Goal: Task Accomplishment & Management: Use online tool/utility

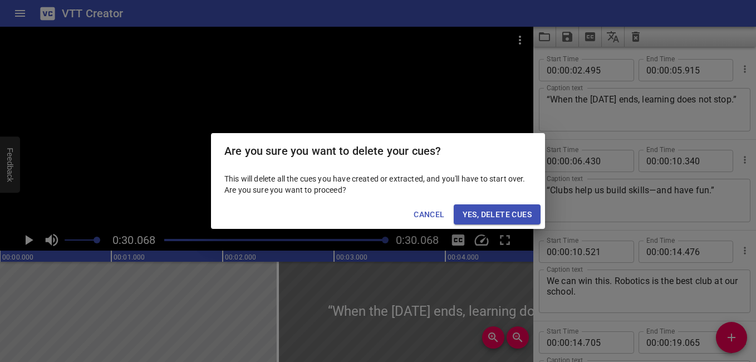
scroll to position [282, 0]
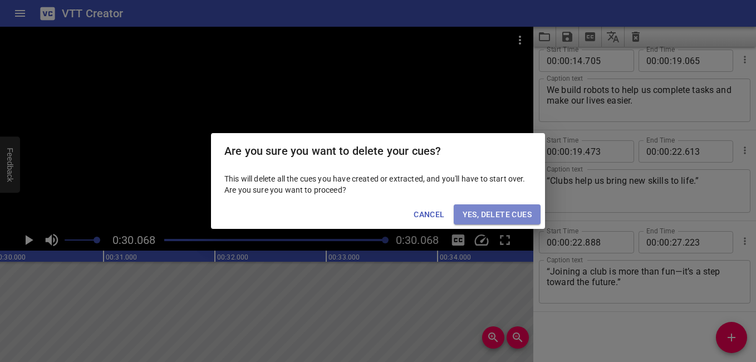
click at [485, 217] on span "Yes, Delete Cues" at bounding box center [497, 215] width 69 height 14
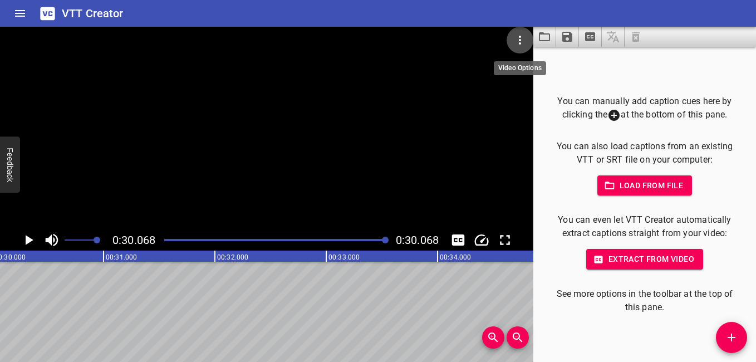
click at [520, 37] on icon "Video Options" at bounding box center [520, 40] width 2 height 9
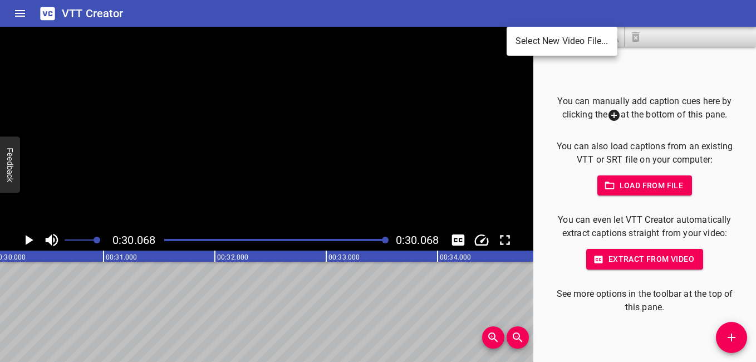
click at [542, 41] on li "Select New Video File..." at bounding box center [562, 41] width 111 height 20
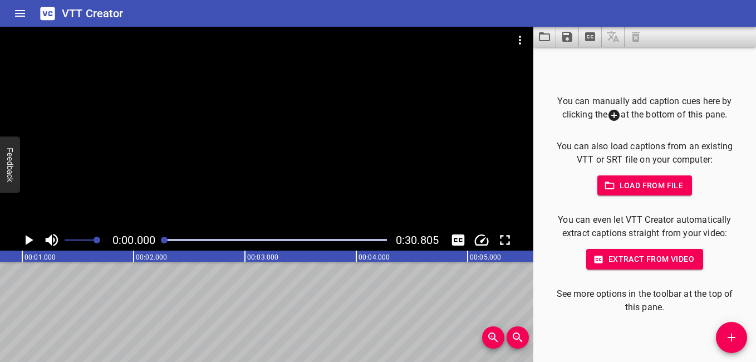
scroll to position [0, 0]
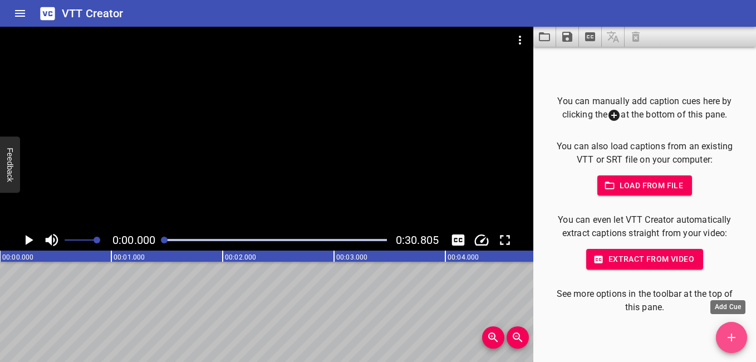
click at [729, 334] on icon "Add Cue" at bounding box center [731, 337] width 13 height 13
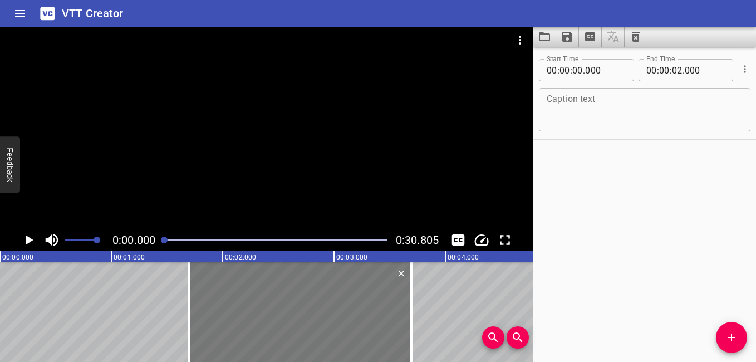
drag, startPoint x: 183, startPoint y: 300, endPoint x: 372, endPoint y: 337, distance: 192.4
click at [372, 337] on div at bounding box center [300, 312] width 223 height 100
type input "01"
type input "695"
type input "03"
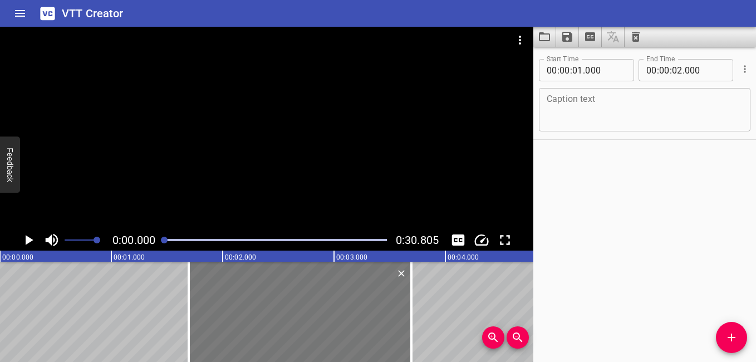
type input "695"
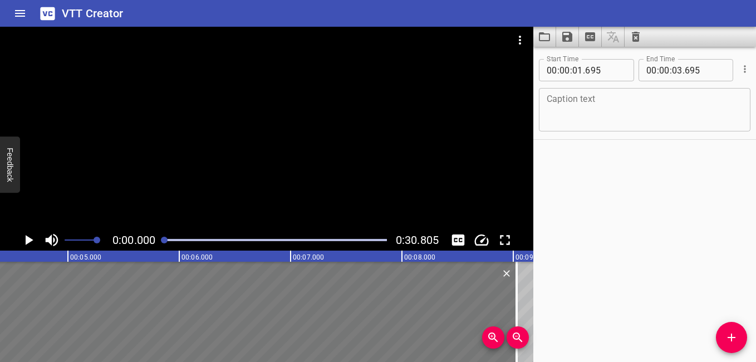
scroll to position [0, 493]
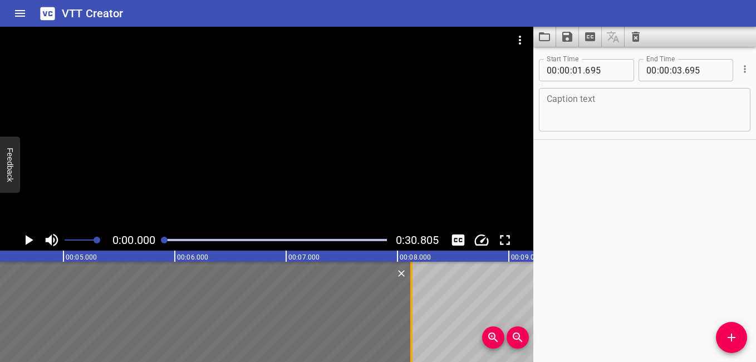
drag, startPoint x: 411, startPoint y: 306, endPoint x: 411, endPoint y: 351, distance: 45.1
click at [411, 351] on div at bounding box center [411, 312] width 2 height 100
type input "08"
type input "125"
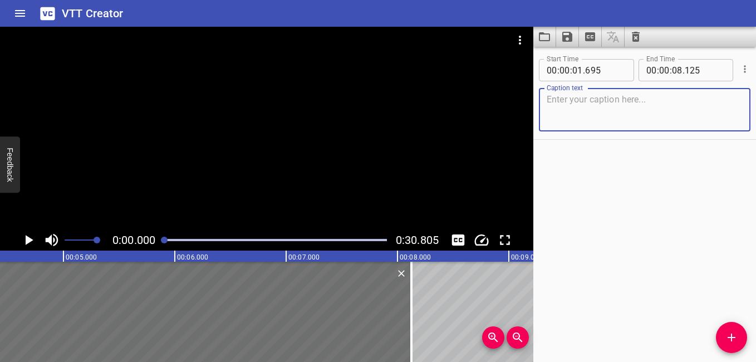
click at [616, 111] on textarea at bounding box center [645, 110] width 196 height 32
paste textarea "“Interviews can feel stressful—but preparation makes a big difference.”"
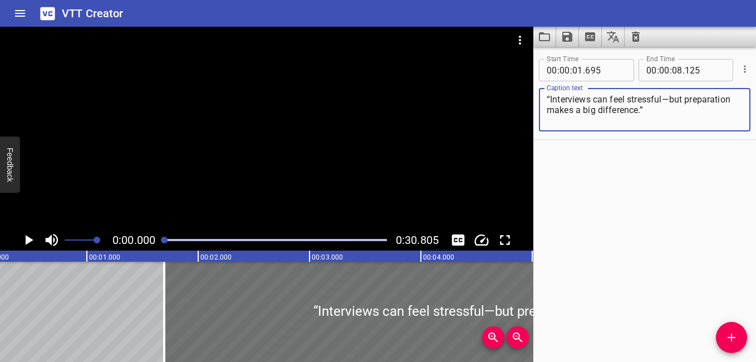
scroll to position [0, 39]
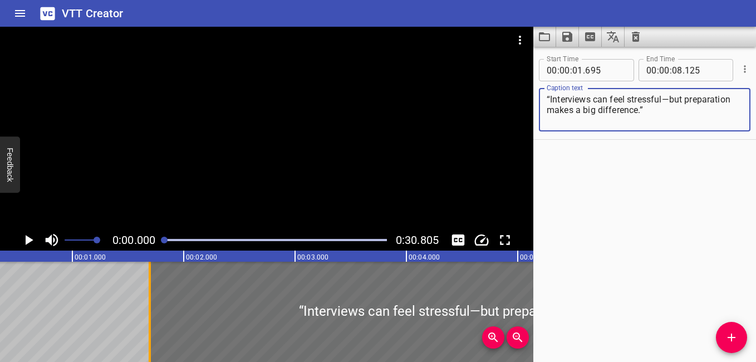
type textarea "“Interviews can feel stressful—but preparation makes a big difference.”"
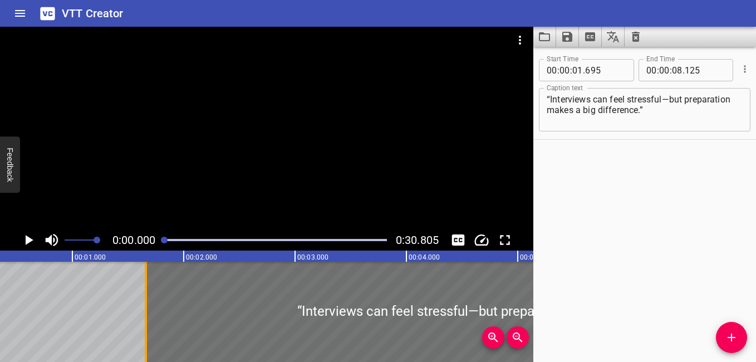
click at [146, 324] on div at bounding box center [146, 312] width 2 height 100
drag, startPoint x: 149, startPoint y: 325, endPoint x: 150, endPoint y: 336, distance: 11.7
click at [150, 336] on div at bounding box center [147, 312] width 11 height 100
type input "670"
click at [26, 241] on icon "Play/Pause" at bounding box center [30, 240] width 8 height 10
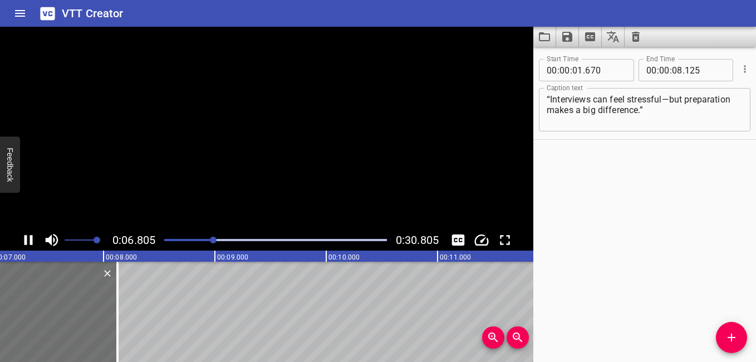
click at [26, 241] on icon "Play/Pause" at bounding box center [29, 240] width 8 height 10
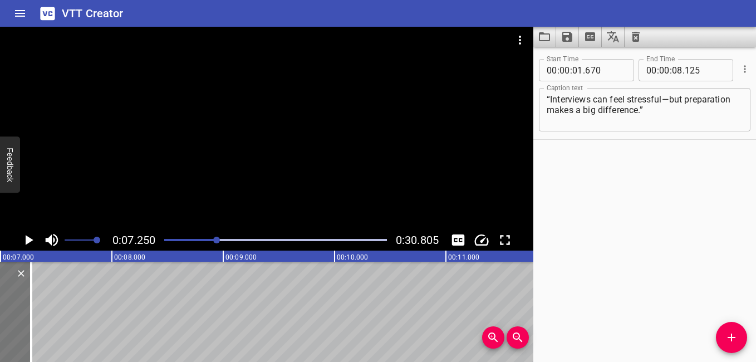
drag, startPoint x: 95, startPoint y: 329, endPoint x: 9, endPoint y: 329, distance: 85.8
type input "07"
type input "075"
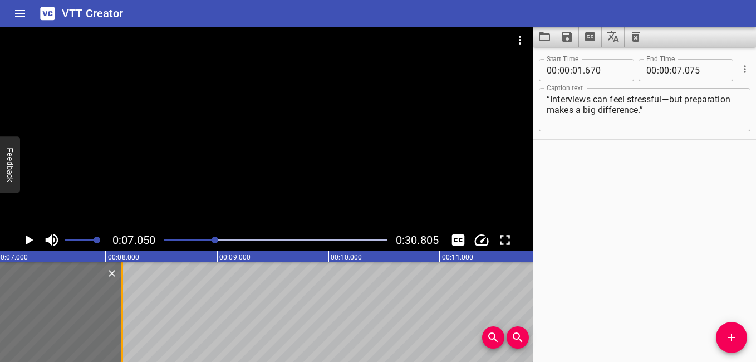
click at [124, 330] on div at bounding box center [121, 312] width 11 height 100
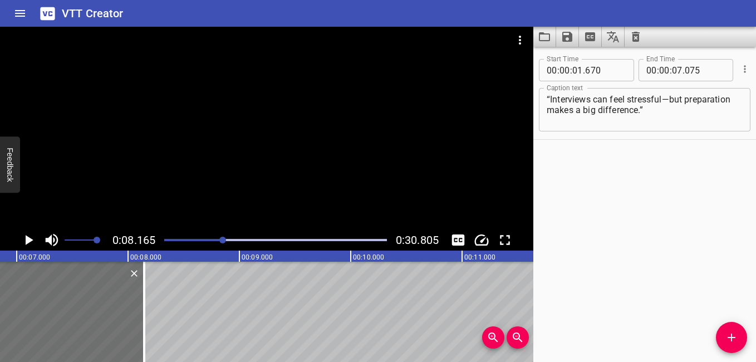
scroll to position [0, 756]
click at [205, 241] on div at bounding box center [276, 240] width 236 height 16
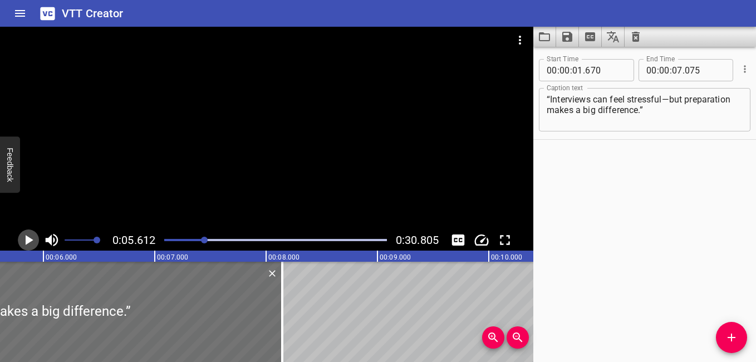
click at [26, 239] on icon "Play/Pause" at bounding box center [28, 240] width 17 height 17
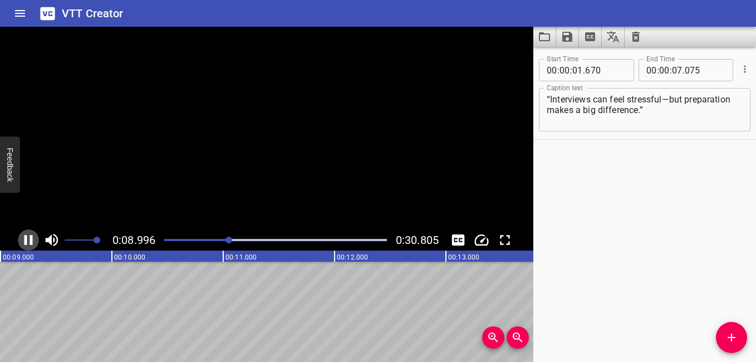
click at [26, 239] on icon "Play/Pause" at bounding box center [29, 240] width 8 height 10
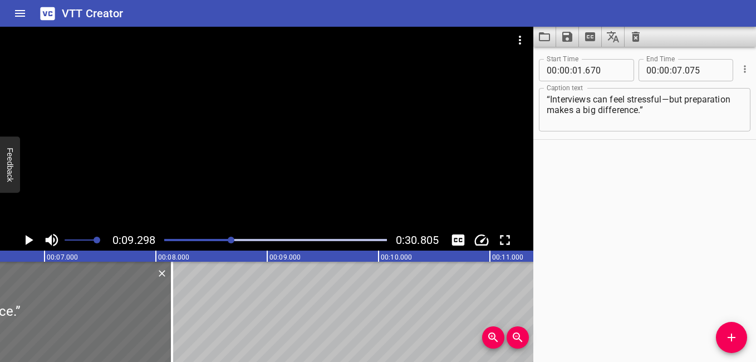
scroll to position [0, 713]
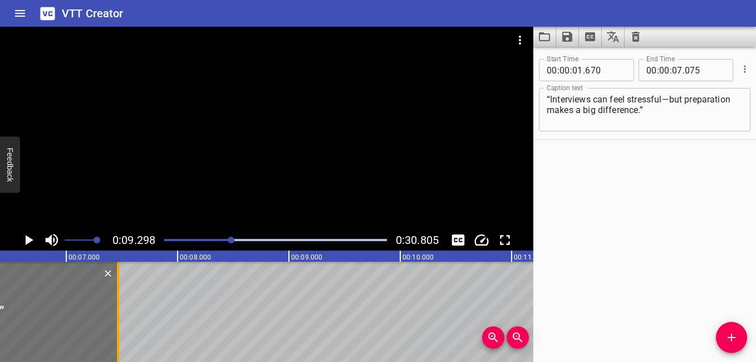
drag, startPoint x: 197, startPoint y: 332, endPoint x: 123, endPoint y: 334, distance: 74.1
click at [123, 334] on div at bounding box center [117, 312] width 11 height 100
type input "06"
type input "410"
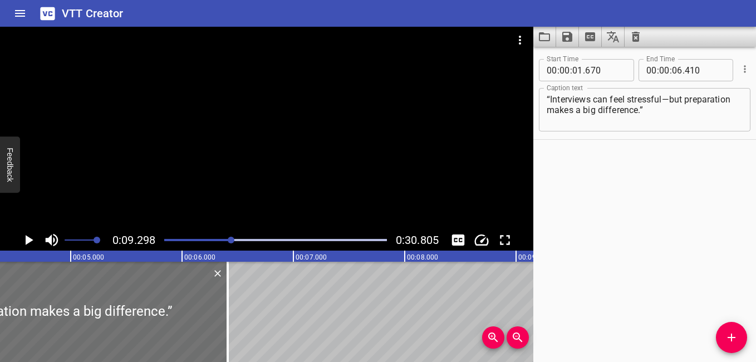
scroll to position [0, 478]
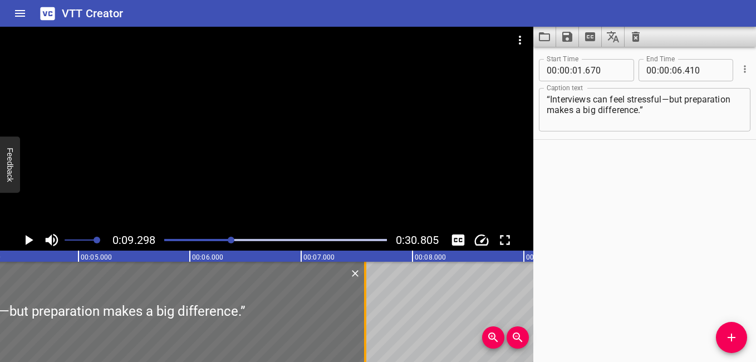
drag, startPoint x: 236, startPoint y: 317, endPoint x: 366, endPoint y: 341, distance: 131.9
click at [366, 341] on div at bounding box center [365, 312] width 2 height 100
type input "07"
type input "575"
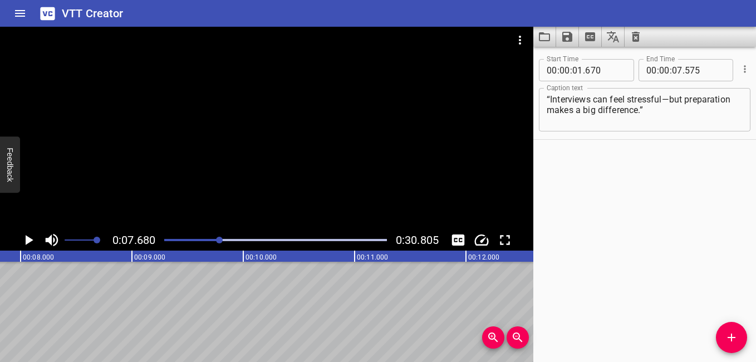
scroll to position [0, 878]
click at [725, 334] on icon "Add Cue" at bounding box center [731, 337] width 13 height 13
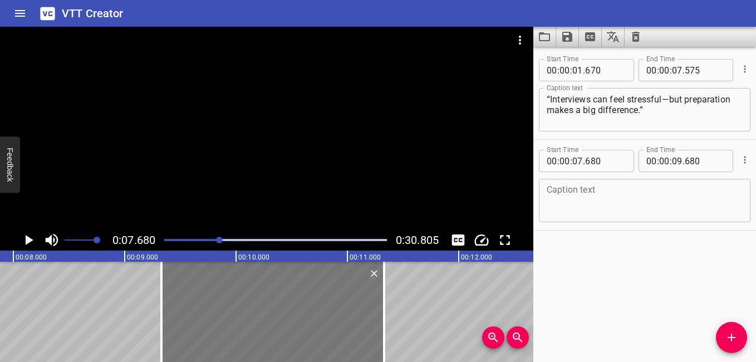
drag, startPoint x: 178, startPoint y: 316, endPoint x: 364, endPoint y: 349, distance: 188.2
click at [364, 349] on div at bounding box center [272, 312] width 223 height 100
type input "09"
type input "345"
type input "11"
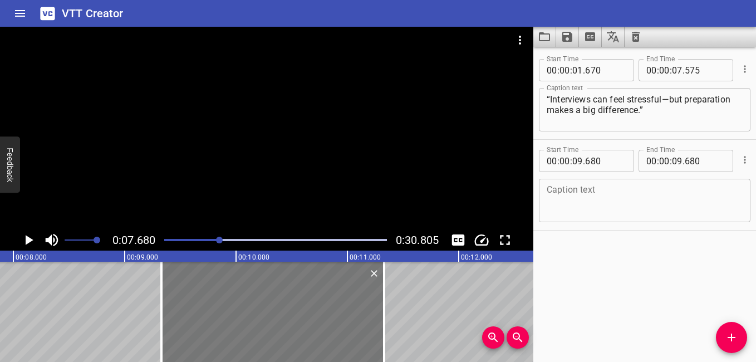
type input "345"
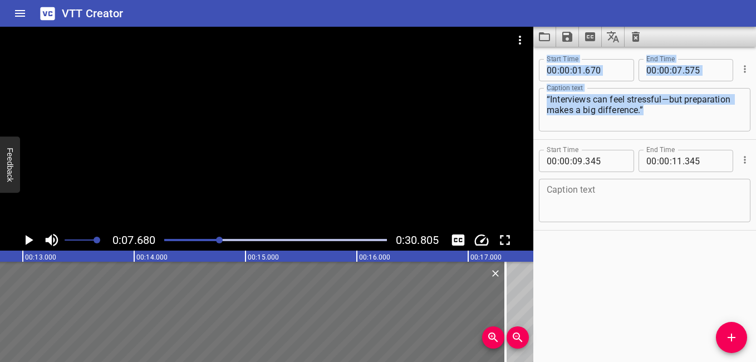
scroll to position [0, 1582]
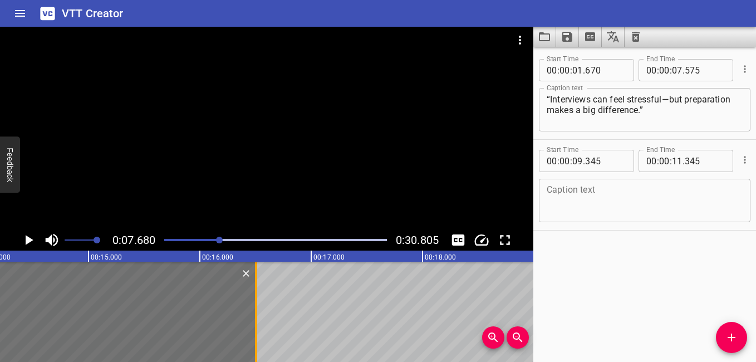
drag, startPoint x: 384, startPoint y: 296, endPoint x: 254, endPoint y: 322, distance: 132.5
click at [254, 322] on div at bounding box center [256, 312] width 11 height 100
type input "16"
type input "505"
drag, startPoint x: 254, startPoint y: 322, endPoint x: 197, endPoint y: 323, distance: 56.8
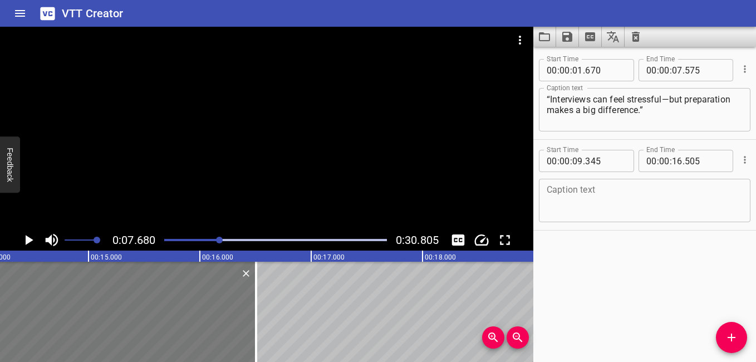
click at [608, 199] on textarea at bounding box center [645, 201] width 196 height 32
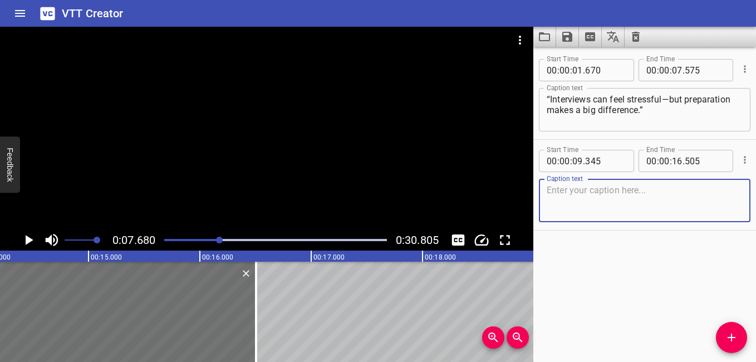
paste textarea "“In the [GEOGRAPHIC_DATA], respect, culture, and attitude matter as much as ski…"
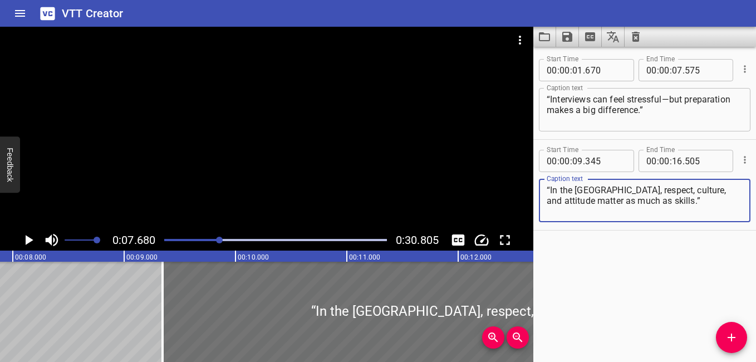
scroll to position [0, 864]
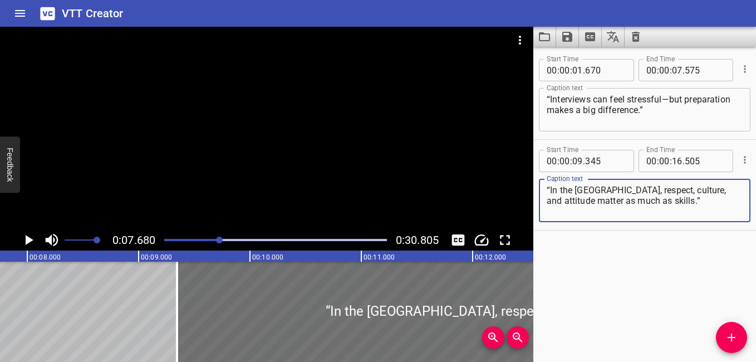
type textarea "“In the [GEOGRAPHIC_DATA], respect, culture, and attitude matter as much as ski…"
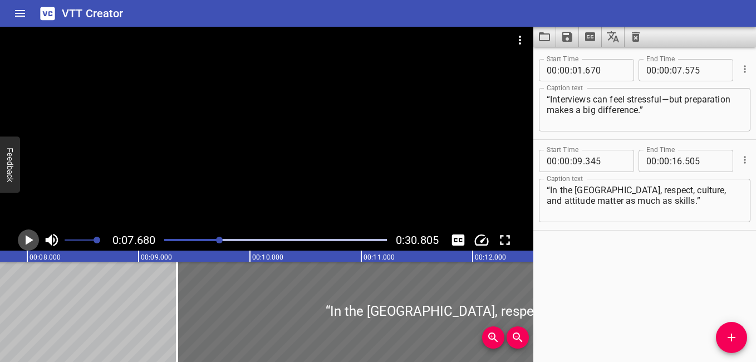
click at [29, 237] on icon "Play/Pause" at bounding box center [28, 240] width 17 height 17
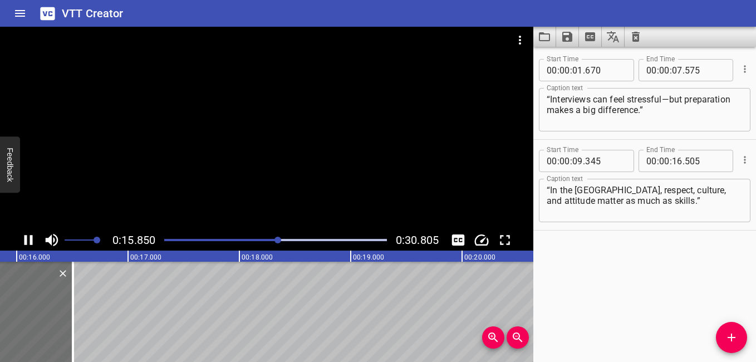
click at [25, 237] on icon "Play/Pause" at bounding box center [29, 240] width 8 height 10
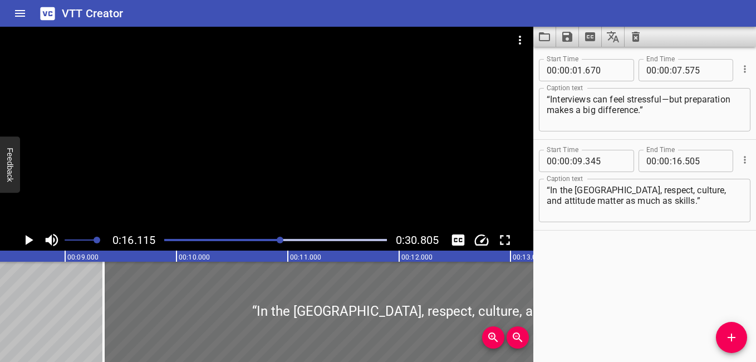
scroll to position [0, 835]
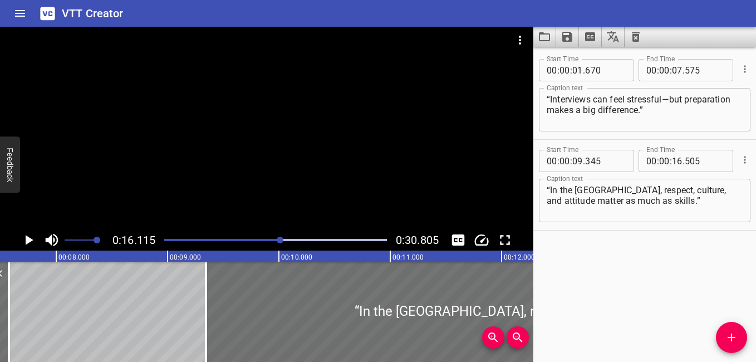
click at [227, 240] on div "Play progress" at bounding box center [169, 240] width 223 height 2
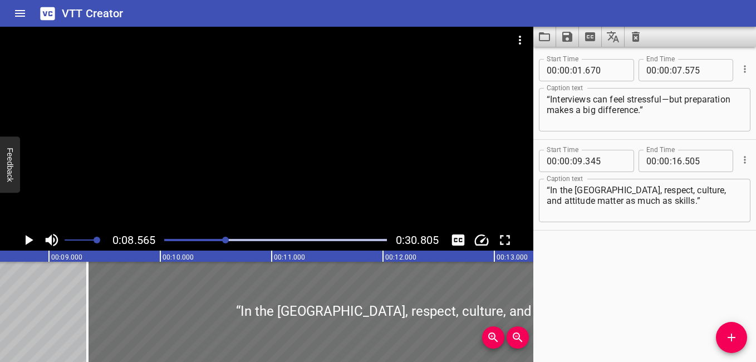
scroll to position [0, 954]
click at [26, 239] on icon "Play/Pause" at bounding box center [28, 240] width 17 height 17
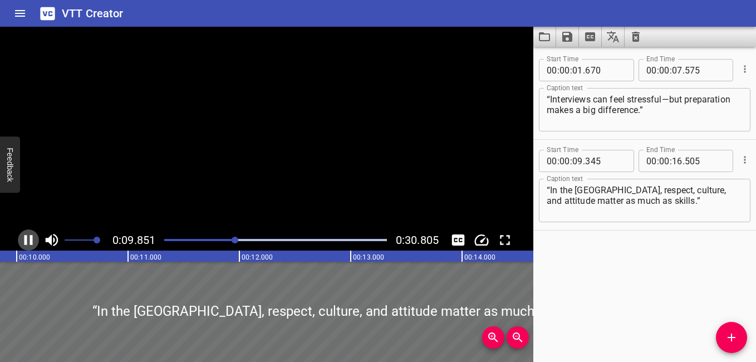
click at [26, 239] on icon "Play/Pause" at bounding box center [29, 240] width 8 height 10
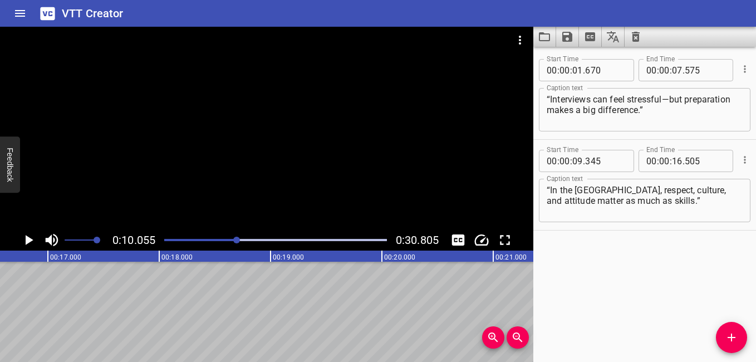
scroll to position [0, 1860]
click at [726, 331] on icon "Add Cue" at bounding box center [731, 337] width 13 height 13
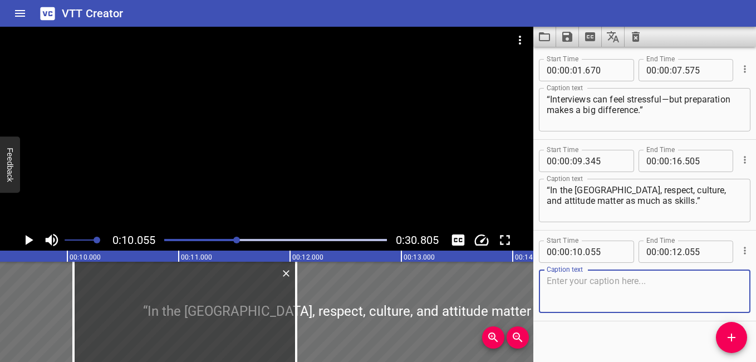
scroll to position [0, 1039]
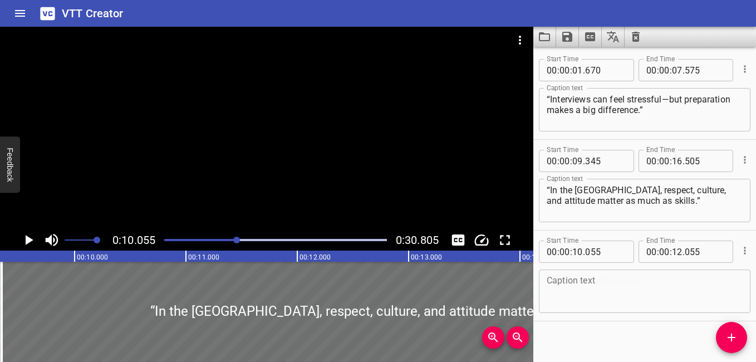
drag, startPoint x: 156, startPoint y: 300, endPoint x: 587, endPoint y: 303, distance: 430.4
click at [635, 318] on main "0:10.055 0:30.805 00:00.000 00:01.000 00:02.000 00:03.000 00:04.000 00:05.000 0…" at bounding box center [378, 194] width 756 height 335
type input "14"
type input "355"
type input "16"
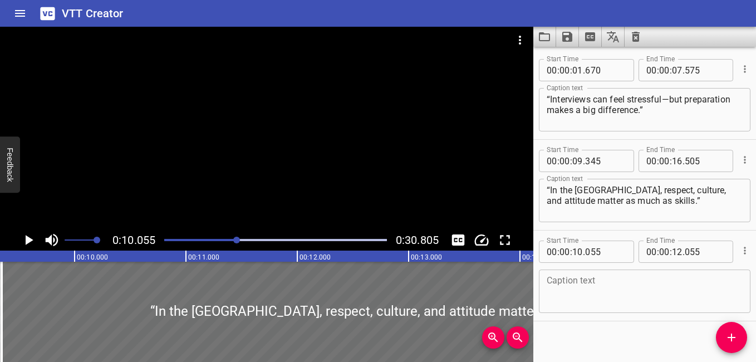
type input "355"
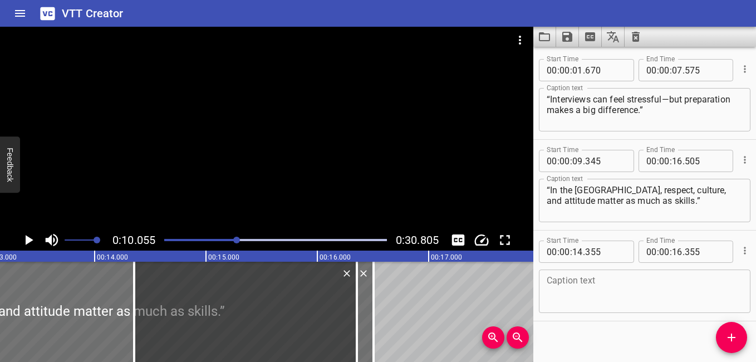
scroll to position [0, 1486]
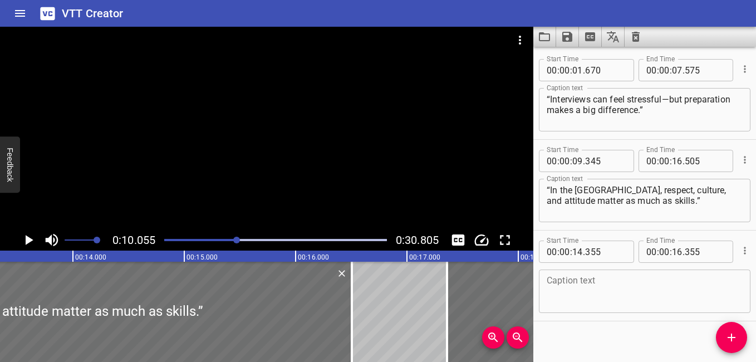
drag, startPoint x: 161, startPoint y: 305, endPoint x: 515, endPoint y: 360, distance: 357.9
click at [515, 360] on div "00:00.000 00:01.000 00:02.000 00:03.000 00:04.000 00:05.000 00:06.000 00:07.000…" at bounding box center [266, 306] width 533 height 111
type input "17"
type input "530"
type input "19"
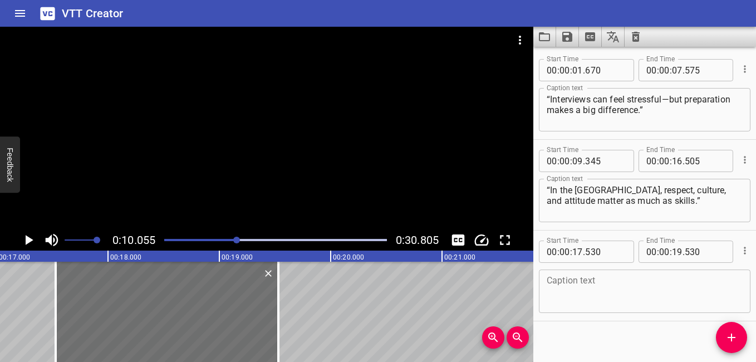
scroll to position [0, 1948]
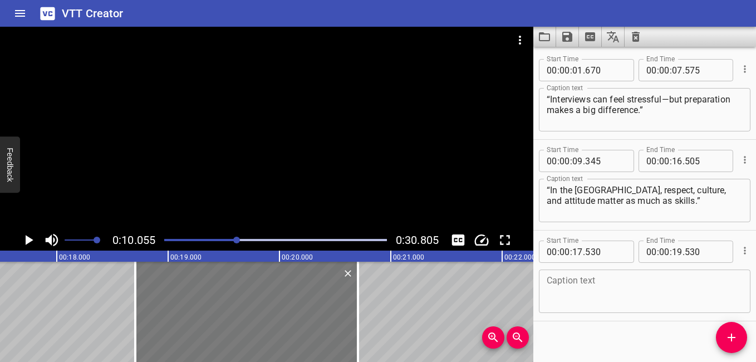
click at [256, 308] on div at bounding box center [246, 312] width 223 height 100
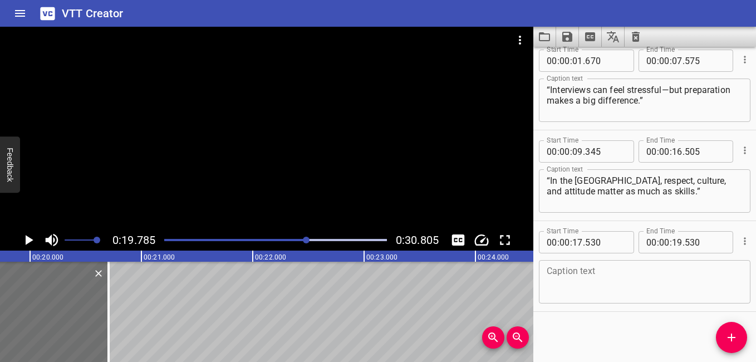
scroll to position [0, 2203]
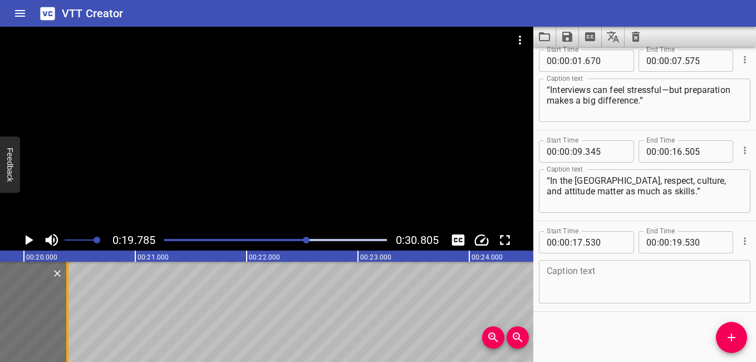
drag, startPoint x: 103, startPoint y: 314, endPoint x: 68, endPoint y: 324, distance: 36.5
click at [68, 324] on div at bounding box center [67, 312] width 2 height 100
type input "215"
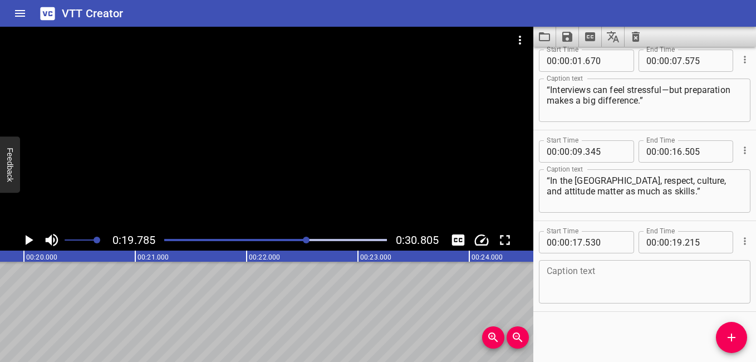
click at [580, 267] on textarea at bounding box center [645, 282] width 196 height 32
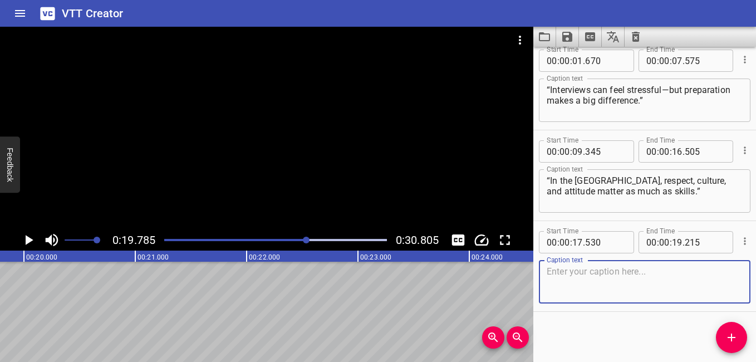
paste textarea "“This started as practice—but now I’m ready for the real interview!”"
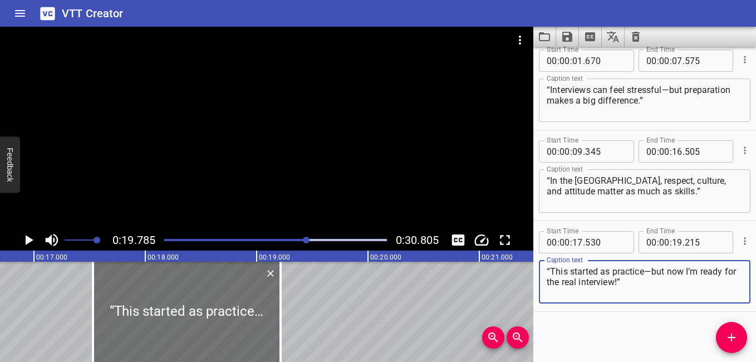
scroll to position [0, 1779]
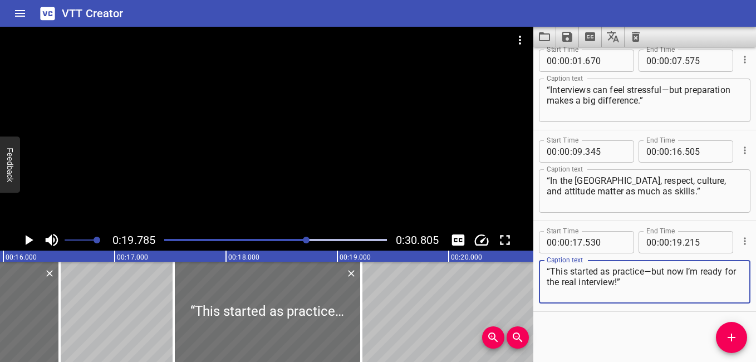
type textarea "“This started as practice—but now I’m ready for the real interview!”"
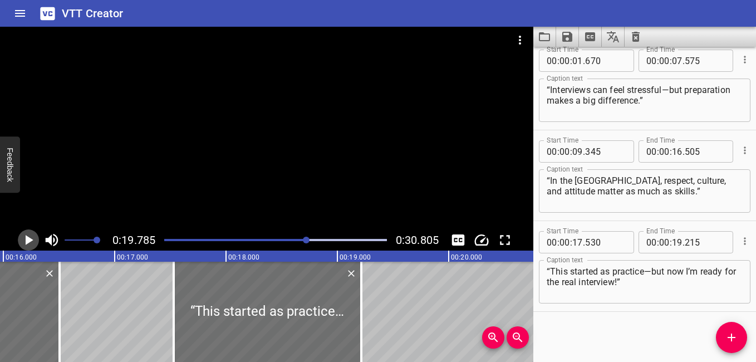
click at [28, 242] on icon "Play/Pause" at bounding box center [30, 240] width 8 height 10
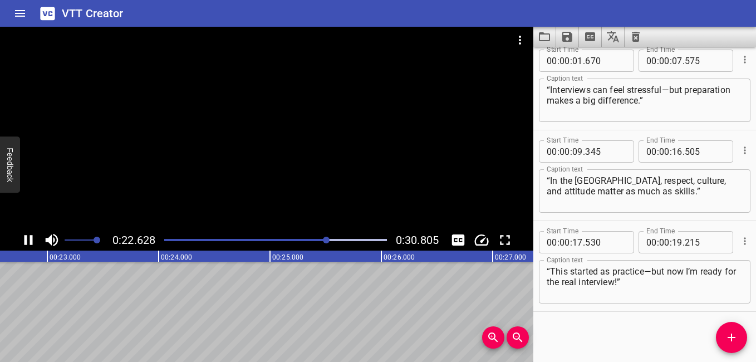
click at [257, 238] on div at bounding box center [276, 240] width 236 height 16
click at [27, 239] on icon "Play/Pause" at bounding box center [29, 240] width 8 height 10
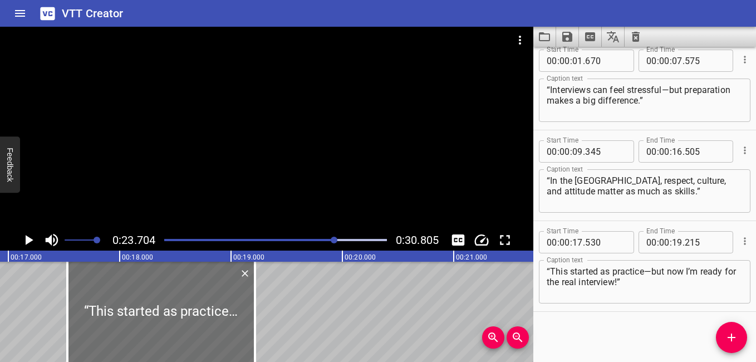
scroll to position [0, 1870]
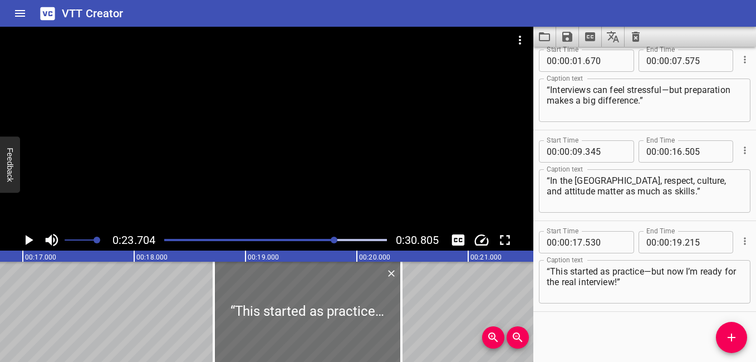
drag, startPoint x: 199, startPoint y: 311, endPoint x: 331, endPoint y: 354, distance: 138.9
click at [331, 354] on div "00:00.000 00:01.000 00:02.000 00:03.000 00:04.000 00:05.000 00:06.000 00:07.000…" at bounding box center [266, 306] width 533 height 111
type input "18"
type input "715"
type input "20"
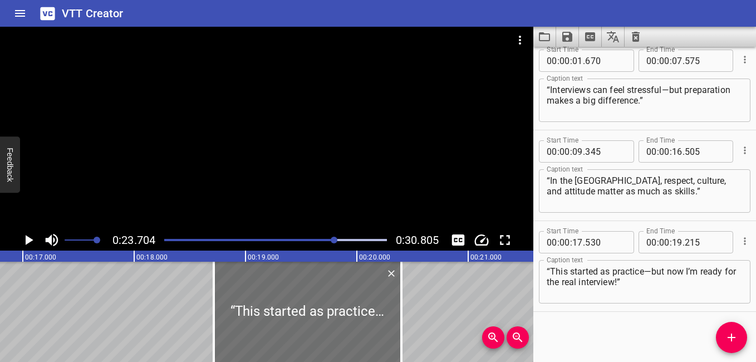
type input "400"
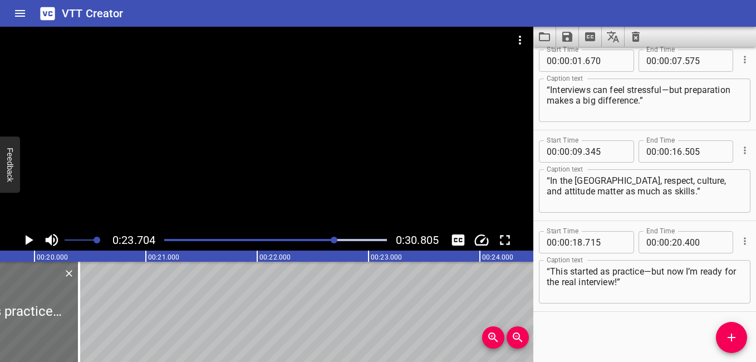
scroll to position [0, 2207]
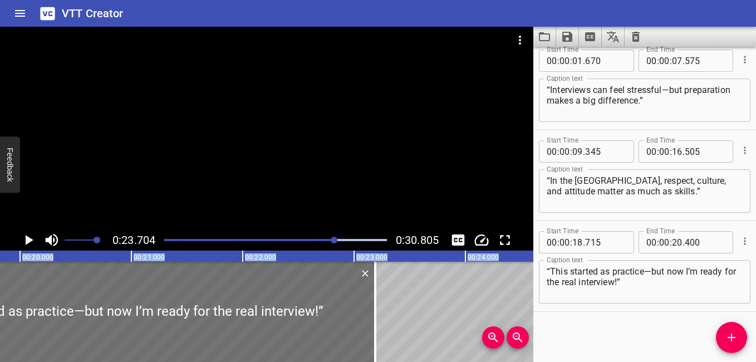
drag, startPoint x: 67, startPoint y: 317, endPoint x: 378, endPoint y: 378, distance: 316.6
click at [378, 361] on html "VTT Creator Caption Editor Batch Transcribe Login Sign Up Privacy Contact 0:23.…" at bounding box center [378, 181] width 756 height 362
type input "23"
type input "190"
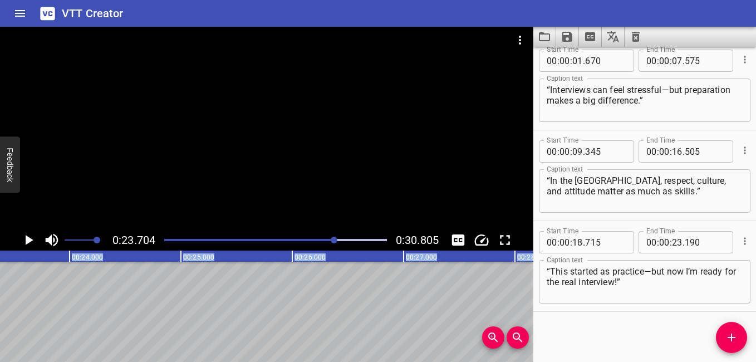
scroll to position [0, 2596]
click at [732, 339] on icon "Add Cue" at bounding box center [732, 338] width 8 height 8
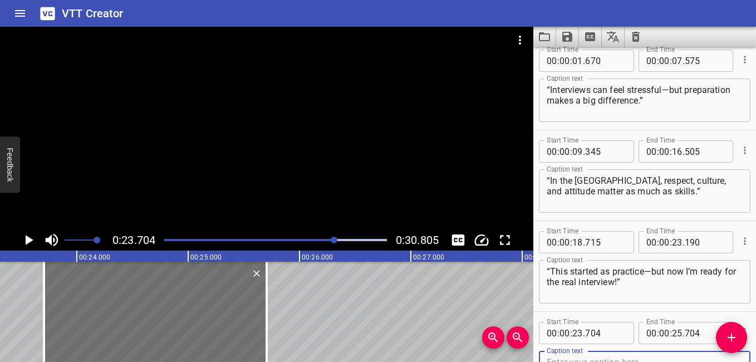
scroll to position [15, 0]
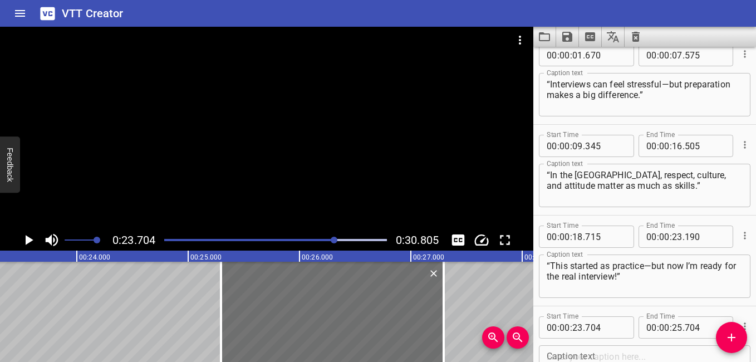
drag, startPoint x: 173, startPoint y: 301, endPoint x: 350, endPoint y: 355, distance: 185.0
click at [350, 355] on div "00:00.000 00:01.000 00:02.000 00:03.000 00:04.000 00:05.000 00:06.000 00:07.000…" at bounding box center [266, 306] width 533 height 111
type input "25"
type input "294"
type input "27"
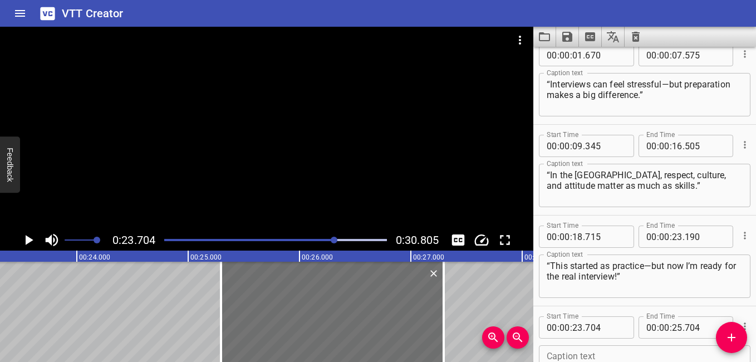
type input "294"
click at [166, 319] on div "“Interviews can feel stressful—but preparation makes a big difference.” “In the…" at bounding box center [745, 312] width 6682 height 100
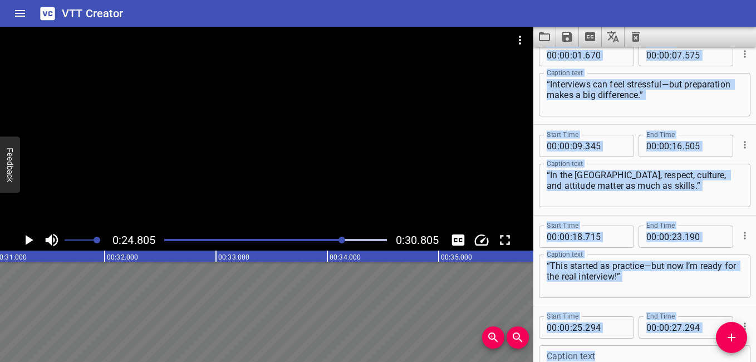
scroll to position [0, 3516]
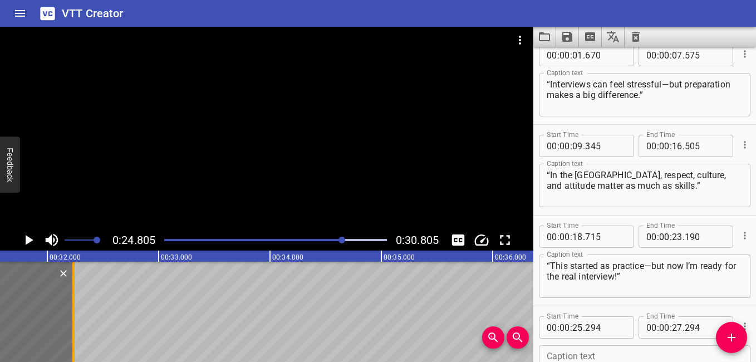
drag, startPoint x: 275, startPoint y: 319, endPoint x: 63, endPoint y: 343, distance: 212.9
click at [68, 343] on div at bounding box center [73, 312] width 11 height 100
type input "32"
type input "164"
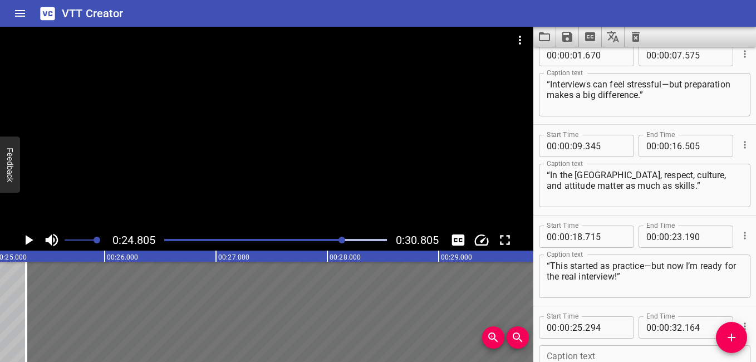
scroll to position [0, 3180]
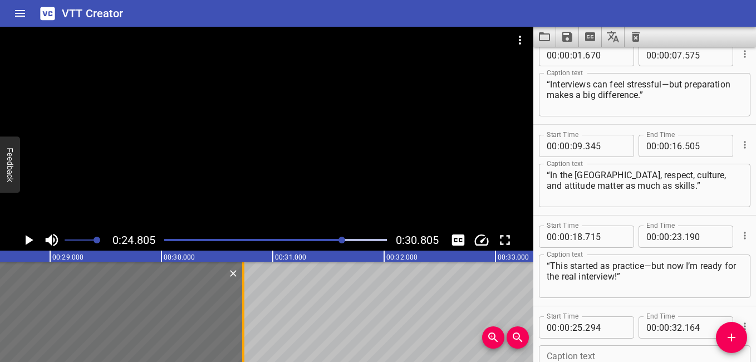
drag, startPoint x: 405, startPoint y: 312, endPoint x: 246, endPoint y: 317, distance: 159.4
click at [246, 317] on div at bounding box center [243, 312] width 11 height 100
type input "30"
type input "734"
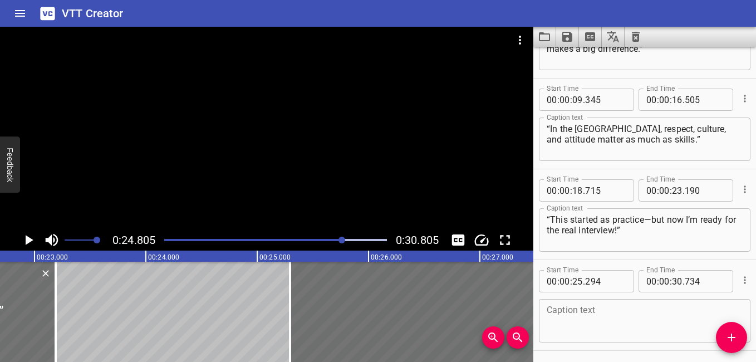
scroll to position [100, 0]
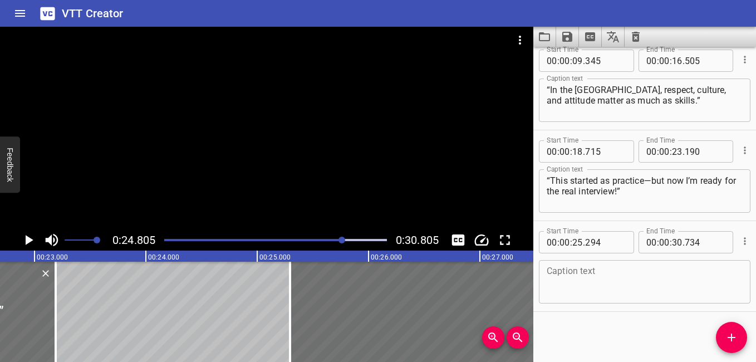
click at [605, 278] on textarea at bounding box center [645, 282] width 196 height 32
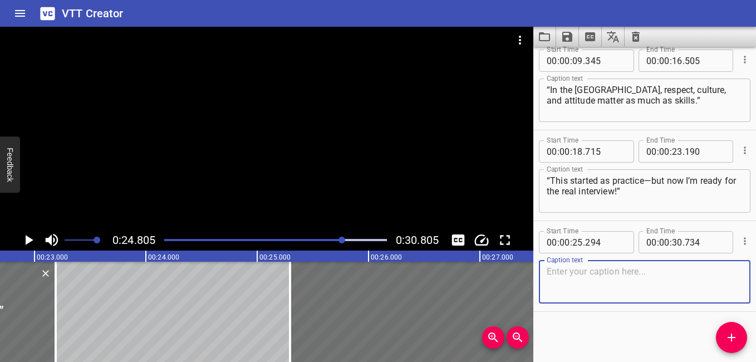
paste textarea "“With the right preparation, you can succeed in any interview.”"
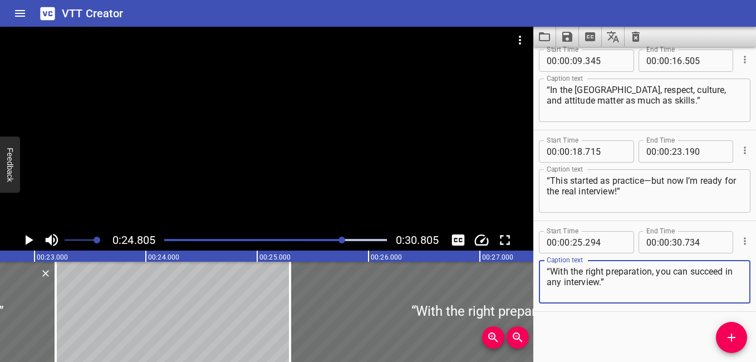
scroll to position [0, 2556]
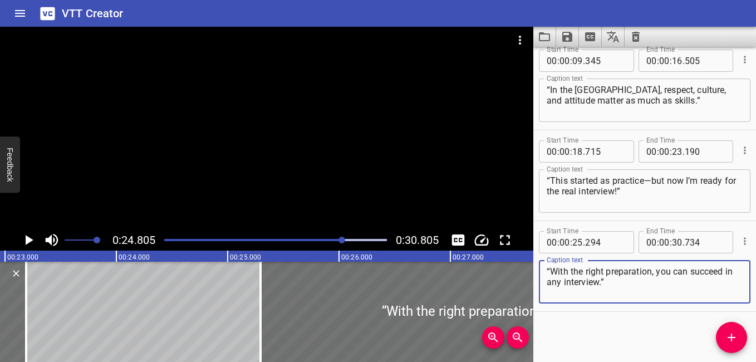
type textarea "“With the right preparation, you can succeed in any interview.”"
click at [26, 237] on icon "Play/Pause" at bounding box center [30, 240] width 8 height 10
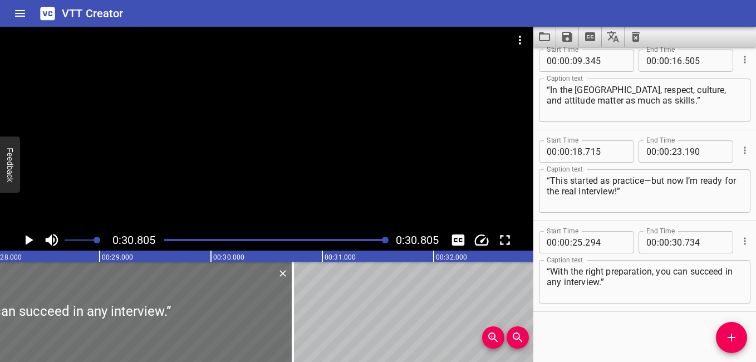
scroll to position [0, 3079]
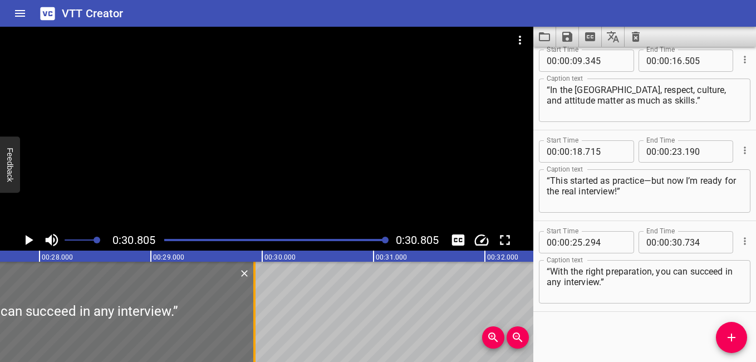
drag, startPoint x: 344, startPoint y: 327, endPoint x: 254, endPoint y: 327, distance: 89.6
click at [254, 327] on div at bounding box center [254, 312] width 2 height 100
type input "29"
drag, startPoint x: 363, startPoint y: 238, endPoint x: 358, endPoint y: 241, distance: 5.7
click at [362, 238] on div at bounding box center [276, 240] width 236 height 16
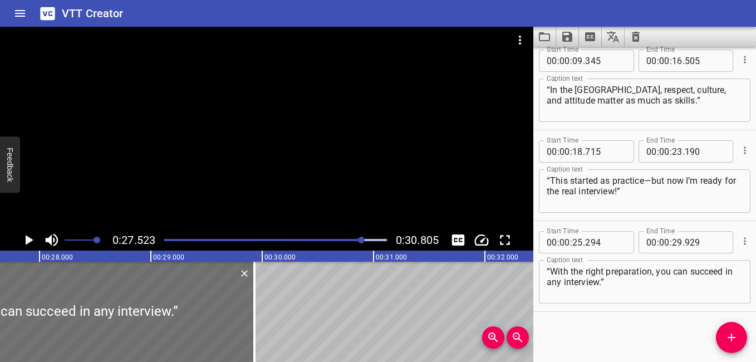
scroll to position [0, 3065]
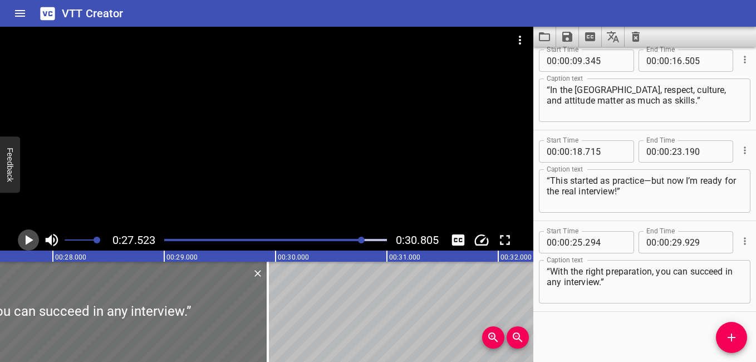
click at [32, 243] on icon "Play/Pause" at bounding box center [28, 240] width 17 height 17
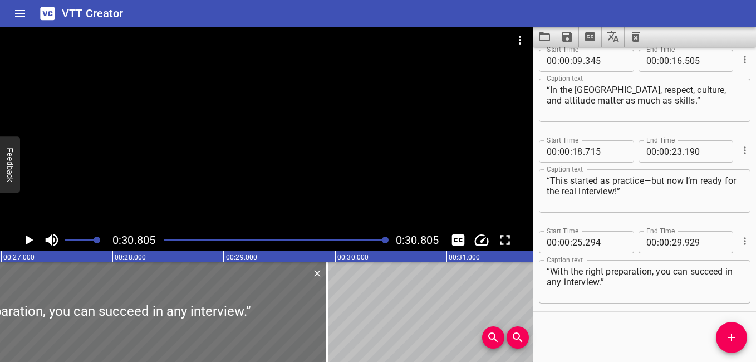
scroll to position [0, 2947]
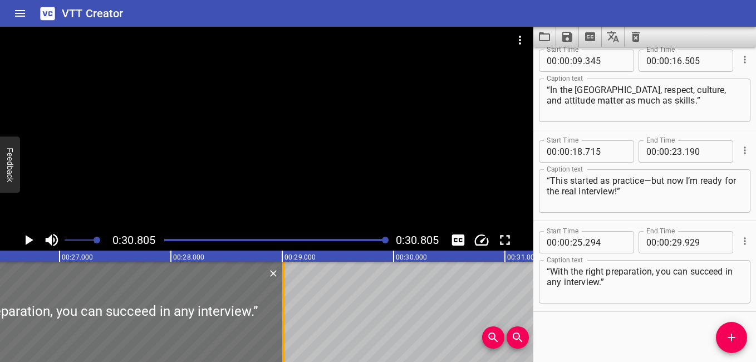
drag, startPoint x: 389, startPoint y: 316, endPoint x: 287, endPoint y: 323, distance: 102.7
click at [287, 323] on div at bounding box center [283, 312] width 11 height 100
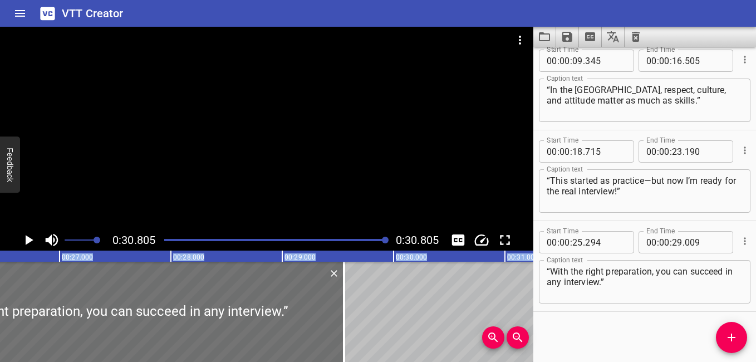
drag, startPoint x: 282, startPoint y: 312, endPoint x: 343, endPoint y: 365, distance: 80.9
click at [343, 361] on html "VTT Creator Caption Editor Batch Transcribe Login Sign Up Privacy Contact 0:30.…" at bounding box center [378, 181] width 756 height 362
type input "554"
click at [364, 237] on div at bounding box center [276, 240] width 236 height 16
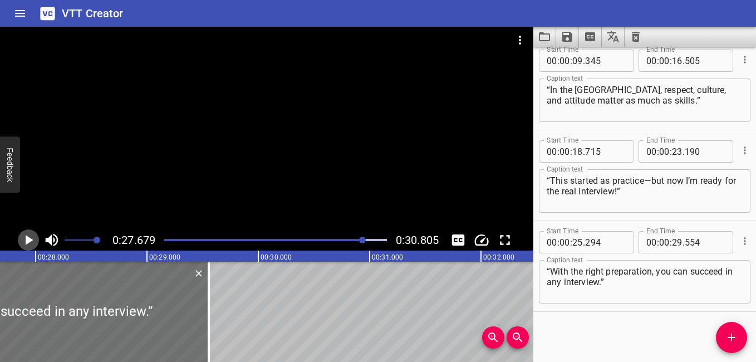
click at [29, 237] on icon "Play/Pause" at bounding box center [28, 240] width 17 height 17
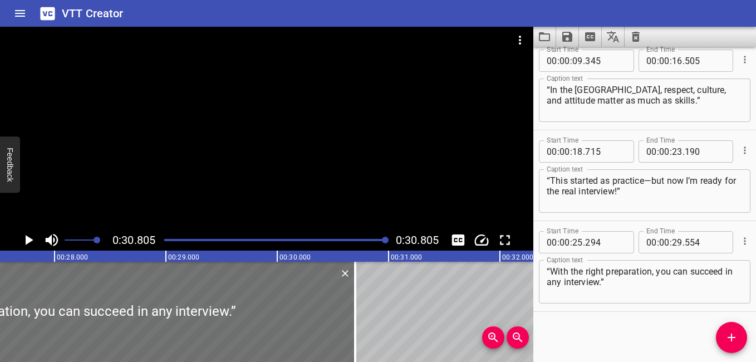
drag, startPoint x: 226, startPoint y: 319, endPoint x: 354, endPoint y: 360, distance: 134.0
click at [354, 360] on div "00:00.000 00:01.000 00:02.000 00:03.000 00:04.000 00:05.000 00:06.000 00:07.000…" at bounding box center [266, 306] width 533 height 111
type input "30"
type input "699"
click at [28, 239] on icon "Play/Pause" at bounding box center [30, 240] width 8 height 10
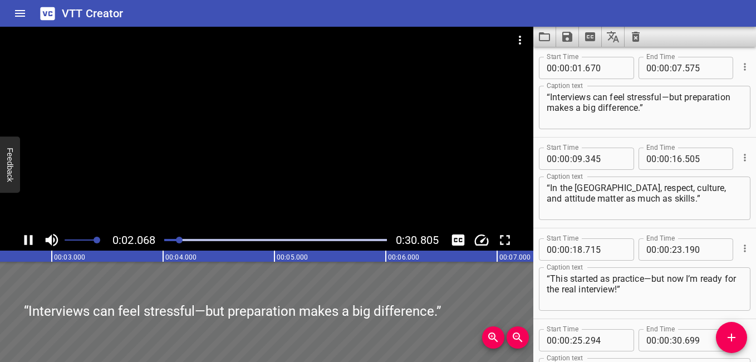
scroll to position [0, 0]
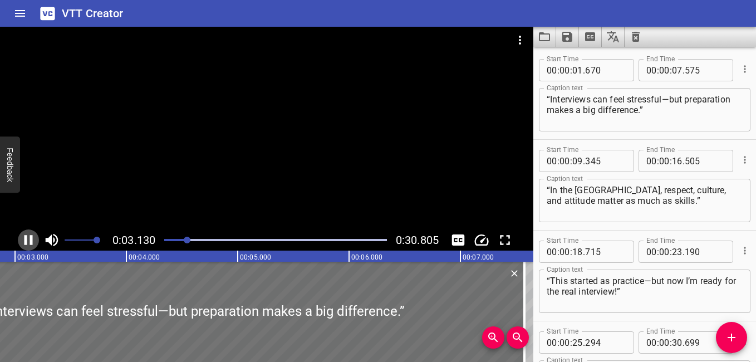
click at [26, 239] on icon "Play/Pause" at bounding box center [29, 240] width 8 height 10
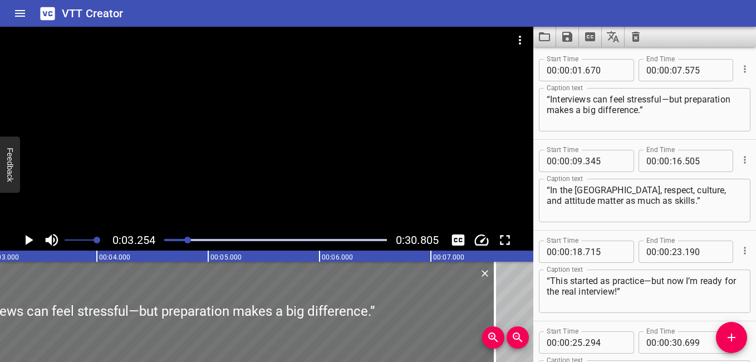
scroll to position [0, 362]
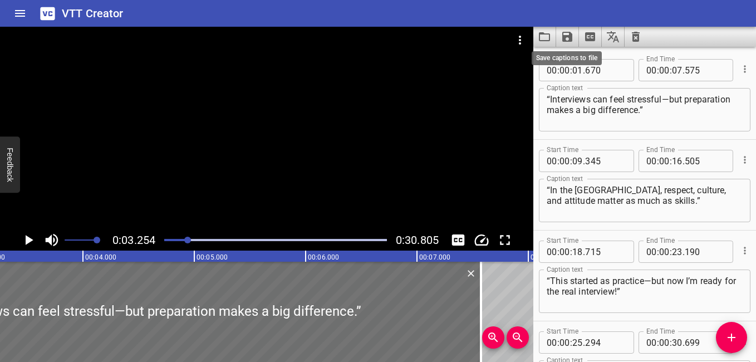
click at [570, 35] on icon "Save captions to file" at bounding box center [567, 37] width 10 height 10
click at [591, 55] on li "Save to VTT file" at bounding box center [597, 61] width 82 height 20
